Goal: Transaction & Acquisition: Book appointment/travel/reservation

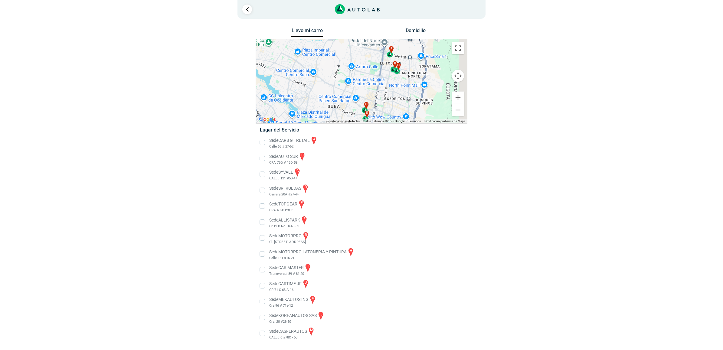
drag, startPoint x: 371, startPoint y: 81, endPoint x: 333, endPoint y: 96, distance: 41.1
click at [333, 96] on div "a b c d e f g" at bounding box center [361, 81] width 211 height 84
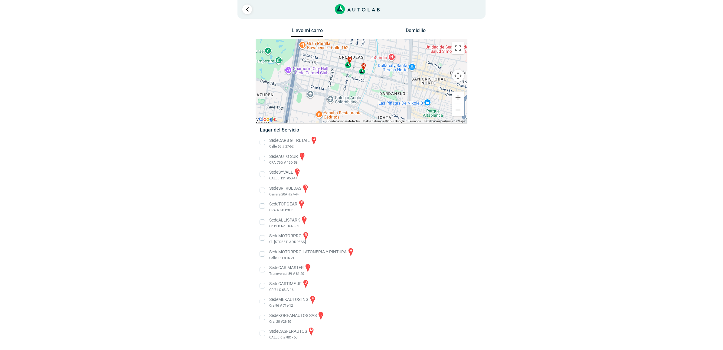
drag, startPoint x: 417, startPoint y: 93, endPoint x: 394, endPoint y: 84, distance: 24.1
click at [394, 84] on div "a b c d e f g" at bounding box center [361, 81] width 211 height 84
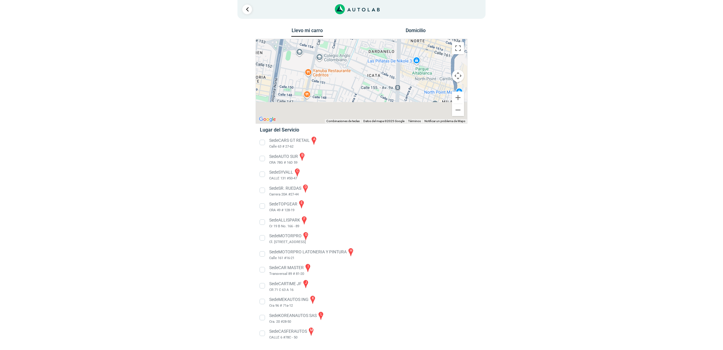
drag, startPoint x: 374, startPoint y: 64, endPoint x: 367, endPoint y: 49, distance: 17.1
click at [367, 49] on div "a b c d e f g" at bounding box center [361, 81] width 211 height 84
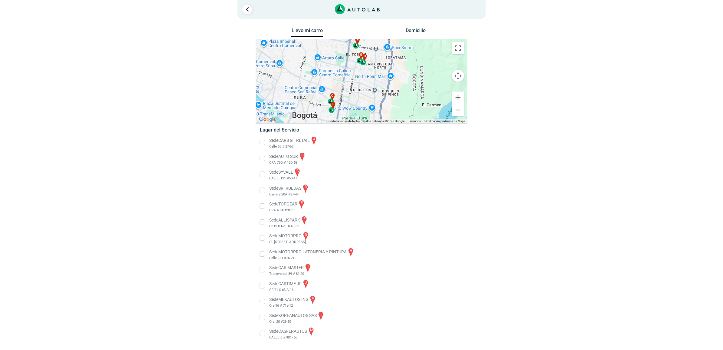
drag, startPoint x: 358, startPoint y: 71, endPoint x: 373, endPoint y: 107, distance: 38.2
click at [373, 107] on div "a b c d e f g" at bounding box center [361, 81] width 211 height 84
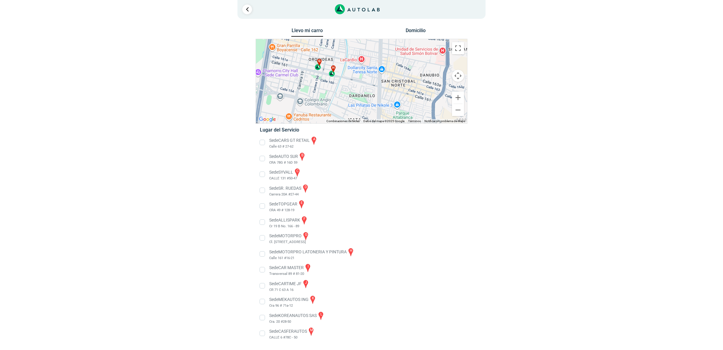
click at [334, 74] on div "h" at bounding box center [332, 71] width 7 height 12
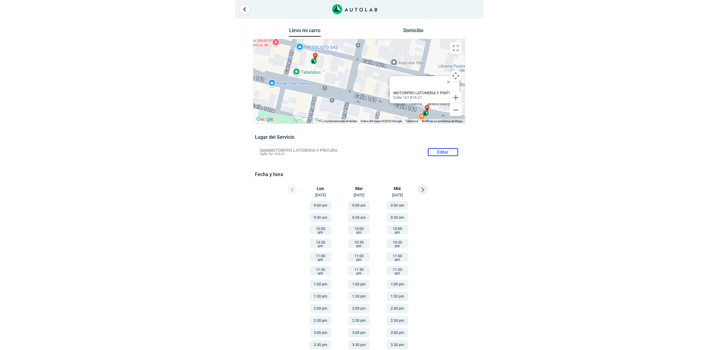
drag, startPoint x: 291, startPoint y: 83, endPoint x: 350, endPoint y: 100, distance: 61.9
click at [350, 100] on div "a b c d e f g" at bounding box center [358, 81] width 211 height 84
click at [315, 61] on div "g" at bounding box center [315, 60] width 7 height 12
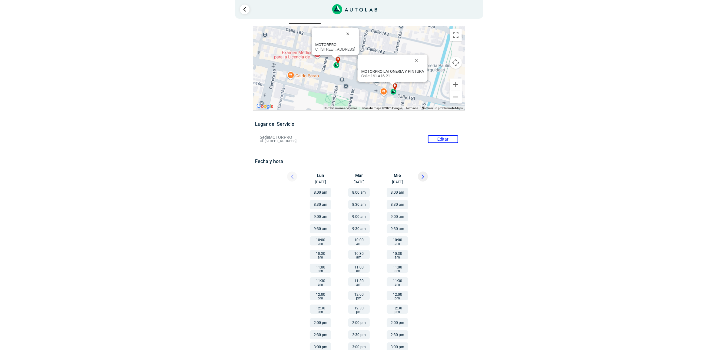
scroll to position [14, 0]
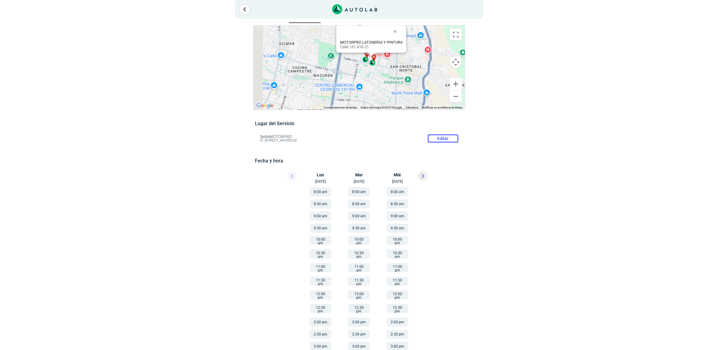
drag, startPoint x: 320, startPoint y: 73, endPoint x: 367, endPoint y: 70, distance: 46.8
click at [367, 70] on div "a b c d e f g" at bounding box center [358, 67] width 211 height 84
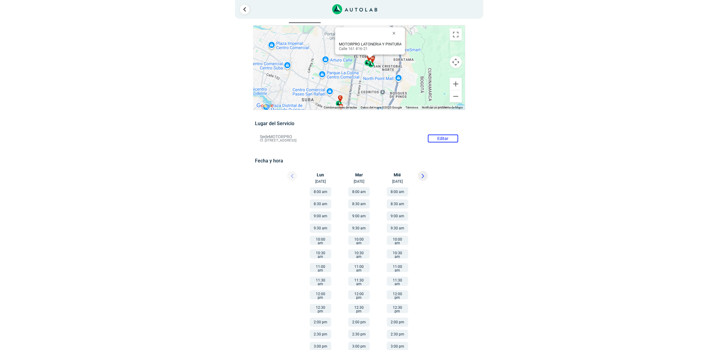
drag, startPoint x: 359, startPoint y: 77, endPoint x: 371, endPoint y: 54, distance: 25.1
click at [371, 54] on div "a b c d e f g" at bounding box center [358, 67] width 211 height 84
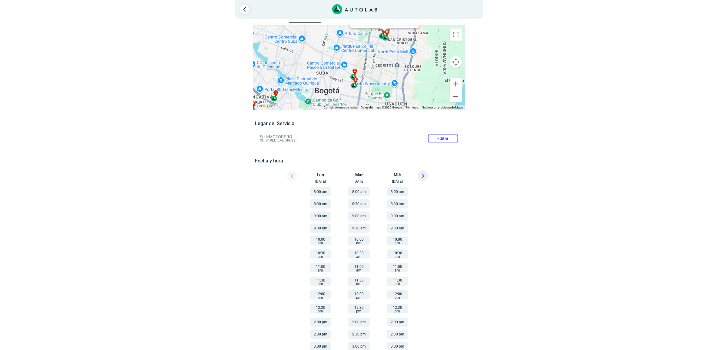
click at [352, 77] on div "e" at bounding box center [354, 83] width 7 height 12
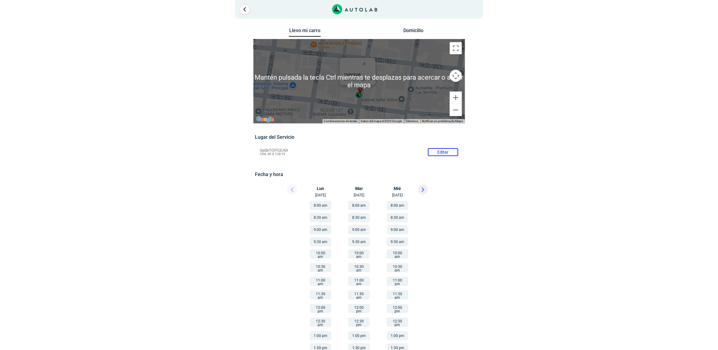
click at [358, 94] on div "e" at bounding box center [358, 93] width 7 height 12
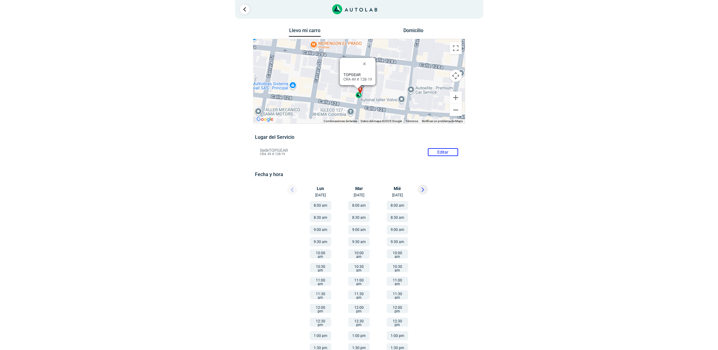
click at [358, 94] on div "e" at bounding box center [358, 93] width 7 height 12
drag, startPoint x: 343, startPoint y: 79, endPoint x: 379, endPoint y: 124, distance: 57.3
click at [379, 124] on div "Llevo mi carro [GEOGRAPHIC_DATA] ← Mover a la izquierda → Mover a la derecha ↑ …" at bounding box center [359, 211] width 212 height 370
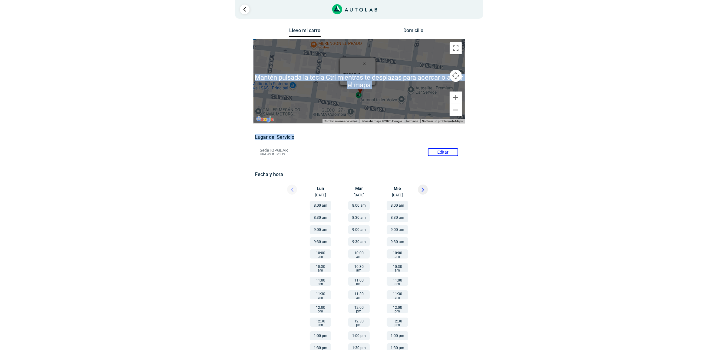
click at [312, 68] on div "a b c d e f g" at bounding box center [358, 81] width 211 height 84
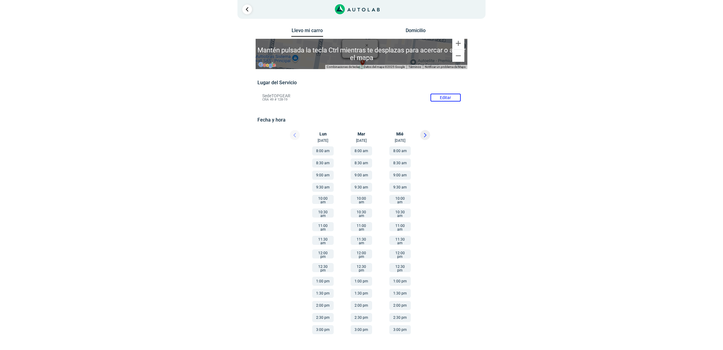
click at [295, 133] on div at bounding box center [289, 136] width 36 height 13
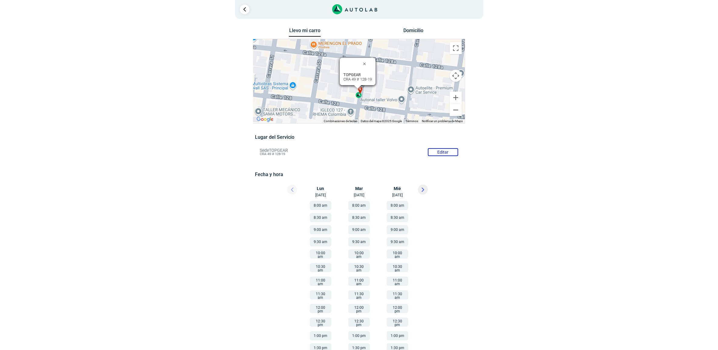
click at [359, 96] on div "e" at bounding box center [358, 93] width 7 height 12
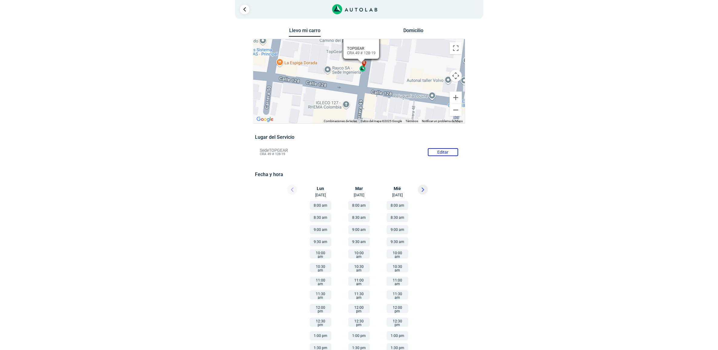
click at [460, 58] on div "a b c d e f g" at bounding box center [358, 81] width 211 height 84
click at [456, 107] on button "Reducir" at bounding box center [456, 110] width 12 height 12
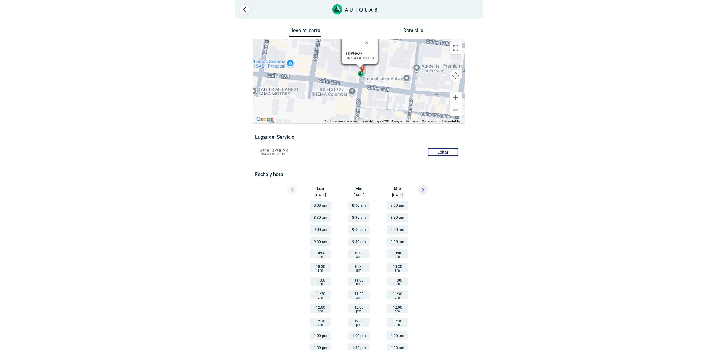
click at [456, 107] on button "Reducir" at bounding box center [456, 110] width 12 height 12
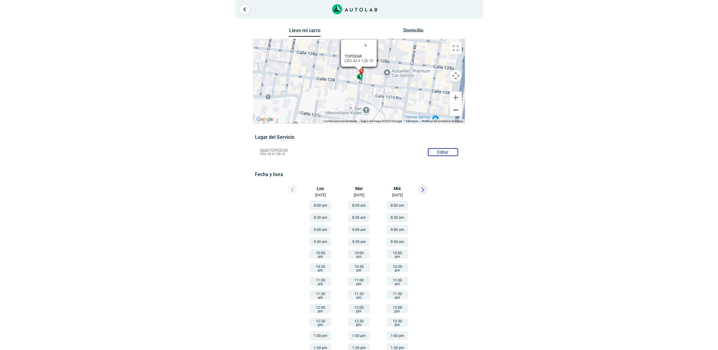
click at [456, 107] on button "Reducir" at bounding box center [456, 110] width 12 height 12
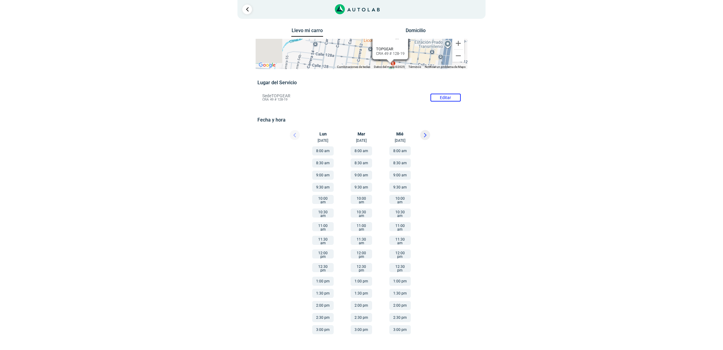
drag, startPoint x: 303, startPoint y: 102, endPoint x: 332, endPoint y: 134, distance: 43.1
click at [332, 134] on div "Llevo mi carro [GEOGRAPHIC_DATA] ← Mover a la izquierda → Mover a la derecha ↑ …" at bounding box center [362, 184] width 212 height 316
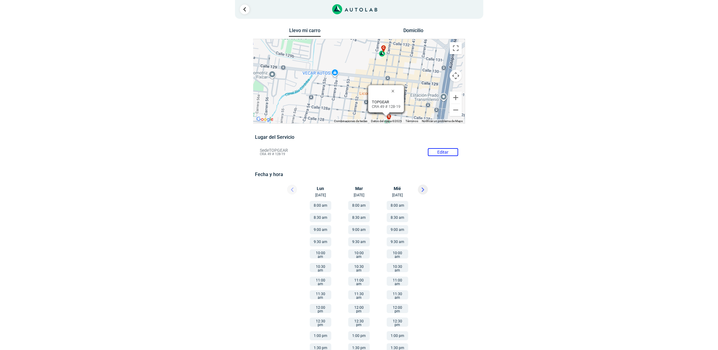
click at [381, 54] on div "c" at bounding box center [382, 51] width 7 height 12
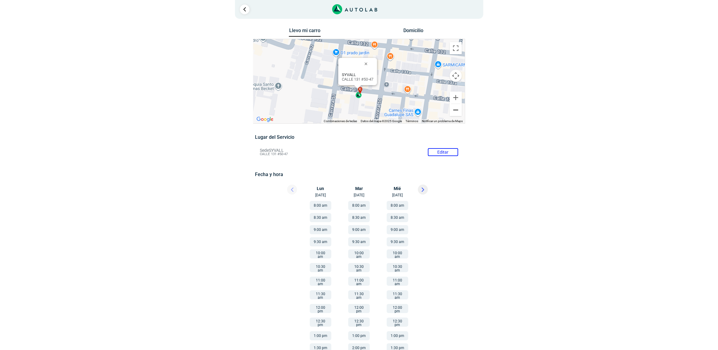
click at [453, 111] on button "Reducir" at bounding box center [456, 110] width 12 height 12
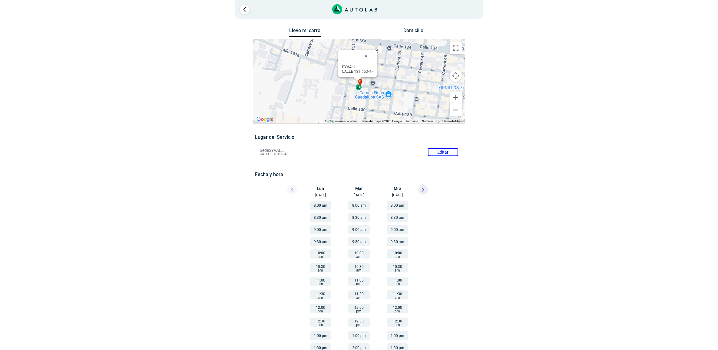
click at [453, 111] on button "Reducir" at bounding box center [456, 110] width 12 height 12
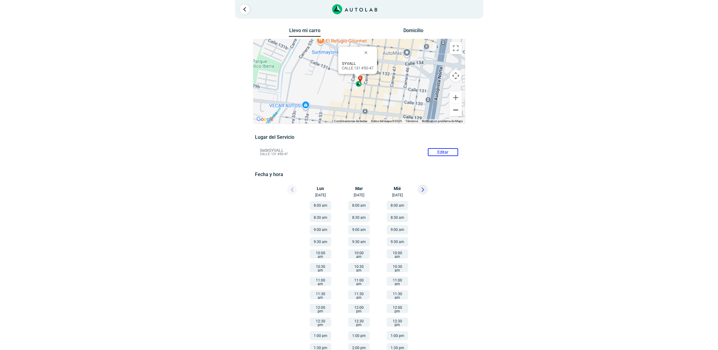
click at [453, 111] on button "Reducir" at bounding box center [456, 110] width 12 height 12
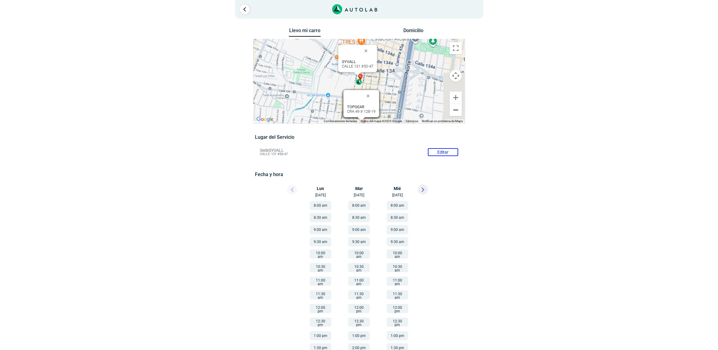
click at [453, 111] on button "Reducir" at bounding box center [456, 110] width 12 height 12
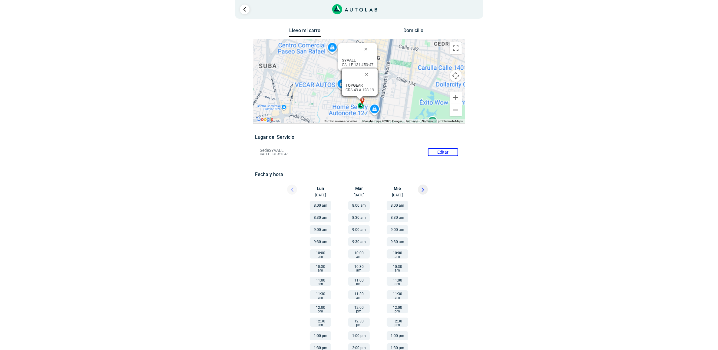
click at [453, 111] on button "Reducir" at bounding box center [456, 110] width 12 height 12
